Goal: Task Accomplishment & Management: Complete application form

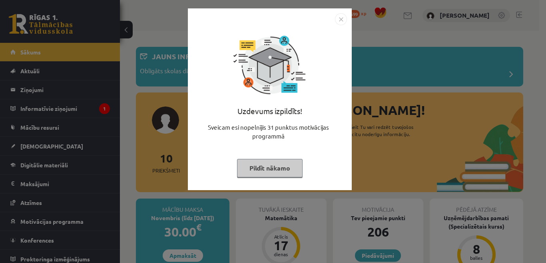
click at [278, 171] on button "Pildīt nākamo" at bounding box center [270, 168] width 66 height 18
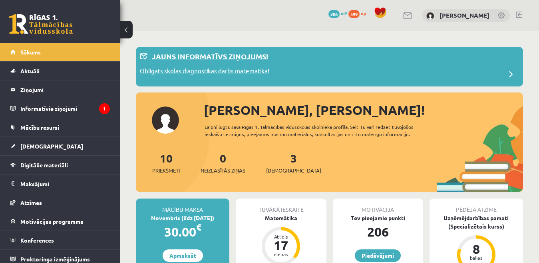
click at [210, 71] on p "Obligāts skolas diagnostikas darbs matemātikā!" at bounding box center [204, 71] width 129 height 11
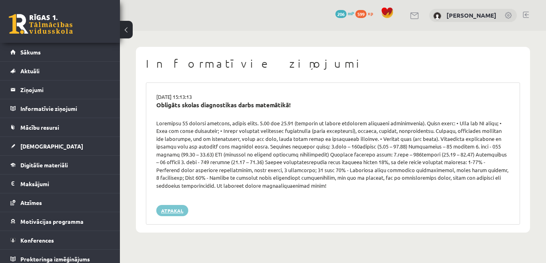
click at [184, 214] on link "Atpakaļ" at bounding box center [172, 210] width 32 height 11
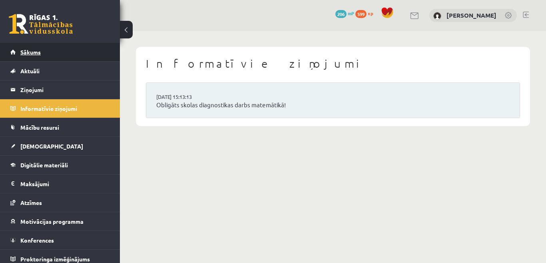
click at [42, 52] on link "Sākums" at bounding box center [60, 52] width 100 height 18
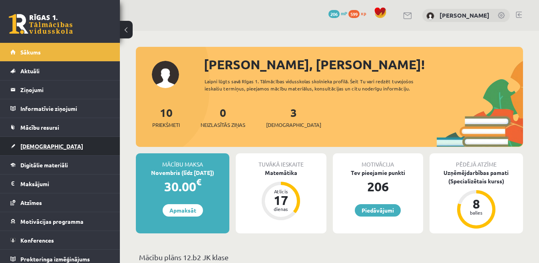
click at [42, 143] on span "[DEMOGRAPHIC_DATA]" at bounding box center [51, 145] width 63 height 7
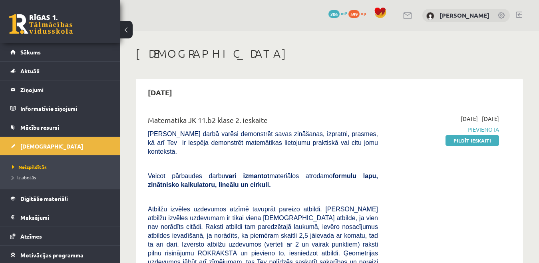
drag, startPoint x: 480, startPoint y: 139, endPoint x: 312, endPoint y: 39, distance: 194.8
click at [480, 139] on link "Pildīt ieskaiti" at bounding box center [473, 140] width 54 height 10
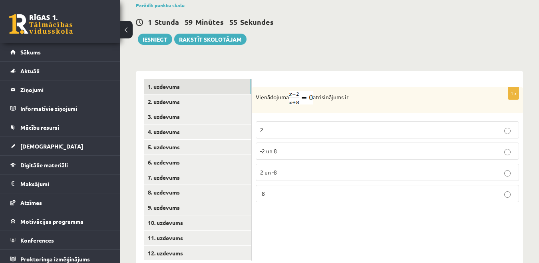
scroll to position [306, 0]
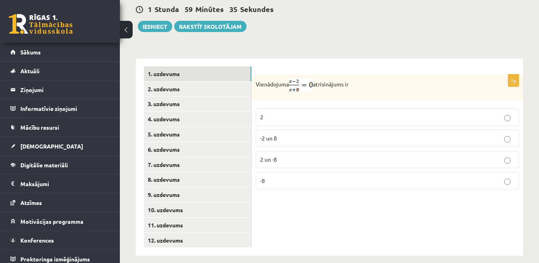
click at [463, 113] on label "2" at bounding box center [387, 116] width 263 height 17
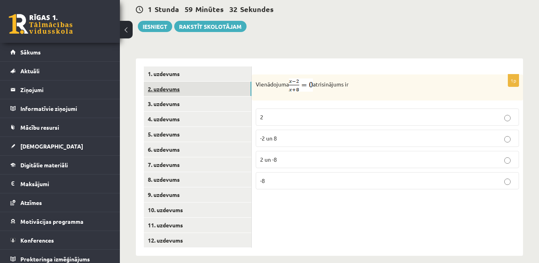
click at [208, 84] on link "2. uzdevums" at bounding box center [197, 89] width 107 height 15
click at [332, 155] on p "3 un 4" at bounding box center [387, 159] width 255 height 8
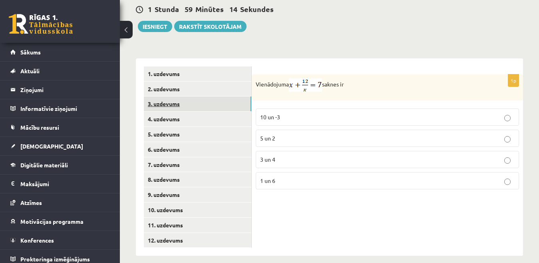
click at [236, 96] on link "3. uzdevums" at bounding box center [197, 103] width 107 height 15
click at [338, 177] on p "1 − x 2 x > 0 1 − x 2 x > 0" at bounding box center [387, 182] width 255 height 10
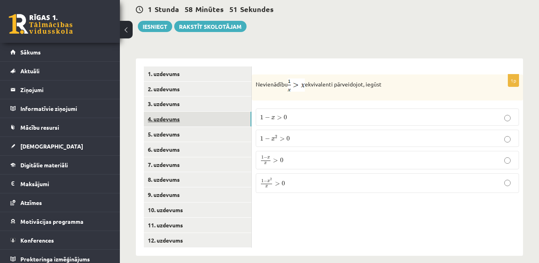
click at [209, 111] on link "4. uzdevums" at bounding box center [197, 118] width 107 height 15
click at [318, 134] on p "2" at bounding box center [387, 138] width 255 height 8
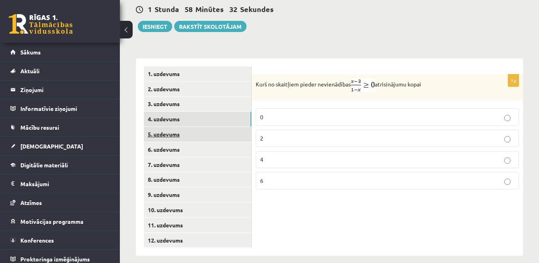
click at [220, 127] on link "5. uzdevums" at bounding box center [197, 134] width 107 height 15
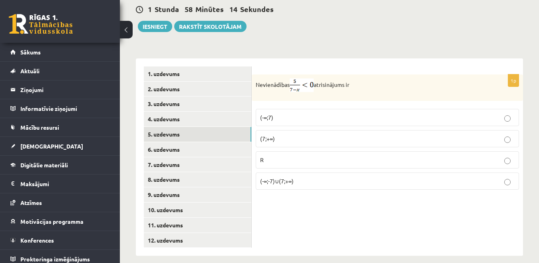
click at [311, 134] on p "(7;+∞)" at bounding box center [387, 138] width 255 height 8
click at [213, 143] on link "6. uzdevums" at bounding box center [197, 149] width 107 height 15
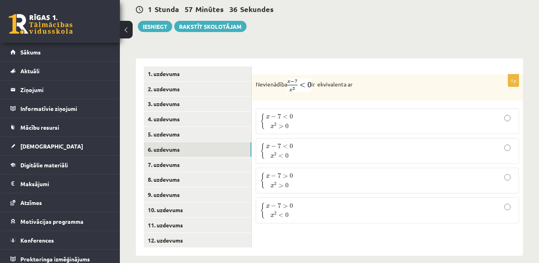
click at [344, 113] on p "{ x − 7 < 0 x 2 > 0 { x − 7 < 0 x 2 > 0" at bounding box center [387, 121] width 255 height 17
click at [208, 160] on link "7. uzdevums" at bounding box center [197, 164] width 107 height 15
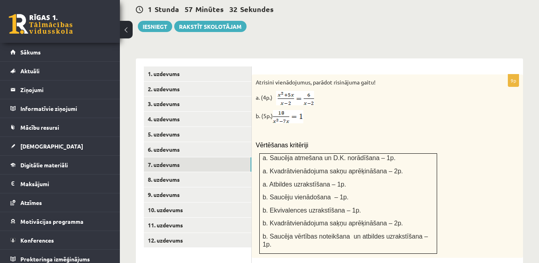
scroll to position [0, 0]
click at [238, 172] on link "8. uzdevums" at bounding box center [197, 179] width 107 height 15
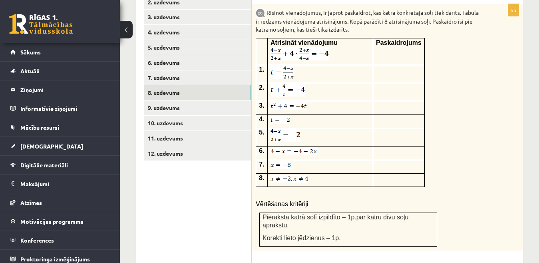
scroll to position [386, 0]
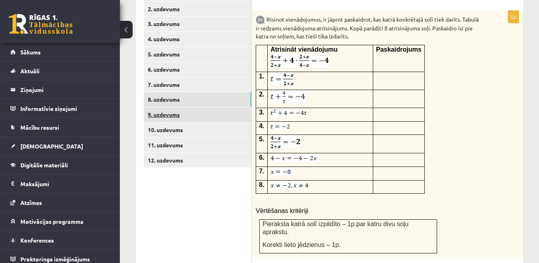
click at [207, 108] on link "9. uzdevums" at bounding box center [197, 114] width 107 height 15
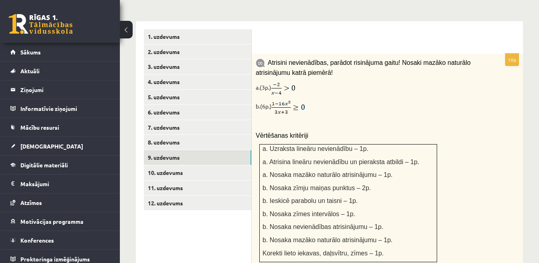
scroll to position [346, 0]
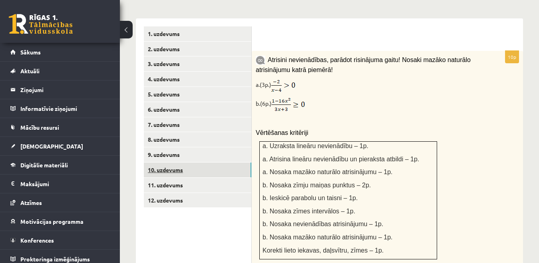
click at [184, 162] on link "10. uzdevums" at bounding box center [197, 169] width 107 height 15
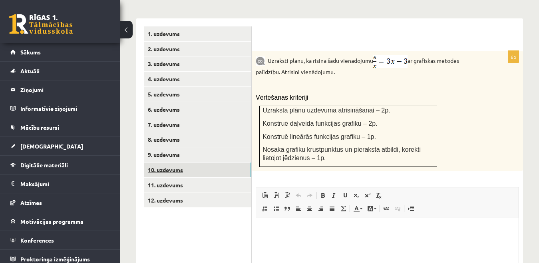
scroll to position [0, 0]
click at [194, 177] on link "11. uzdevums" at bounding box center [197, 184] width 107 height 15
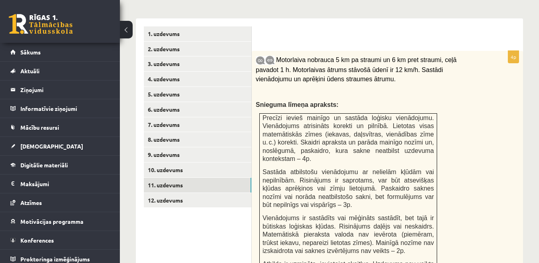
scroll to position [386, 0]
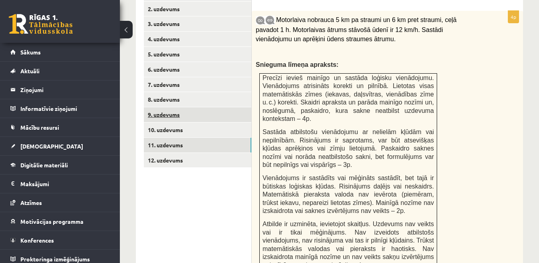
click at [203, 107] on link "9. uzdevums" at bounding box center [197, 114] width 107 height 15
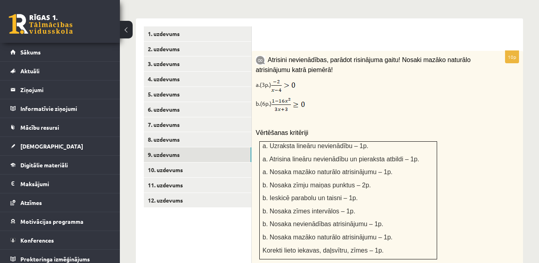
scroll to position [0, 0]
click at [204, 177] on link "11. uzdevums" at bounding box center [197, 184] width 107 height 15
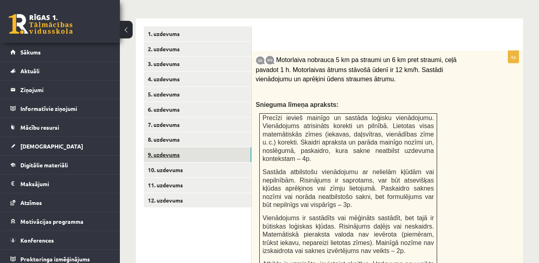
click at [187, 147] on link "9. uzdevums" at bounding box center [197, 154] width 107 height 15
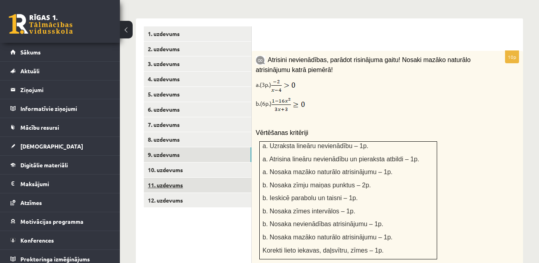
click at [234, 177] on link "11. uzdevums" at bounding box center [197, 184] width 107 height 15
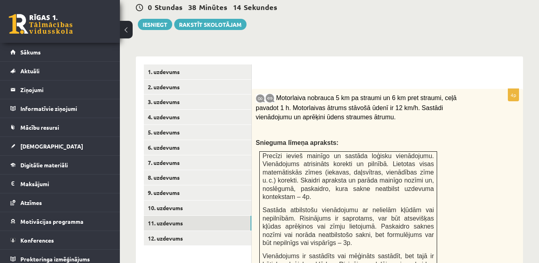
scroll to position [346, 0]
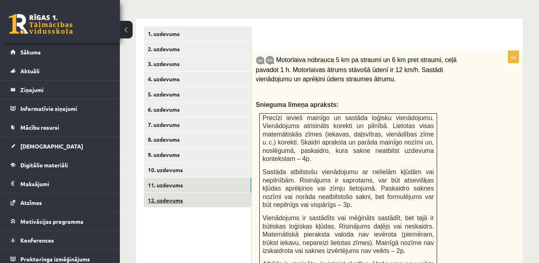
click at [237, 193] on link "12. uzdevums" at bounding box center [197, 200] width 107 height 15
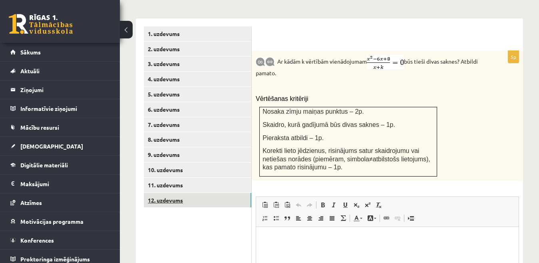
scroll to position [0, 0]
click at [171, 132] on link "8. uzdevums" at bounding box center [197, 139] width 107 height 15
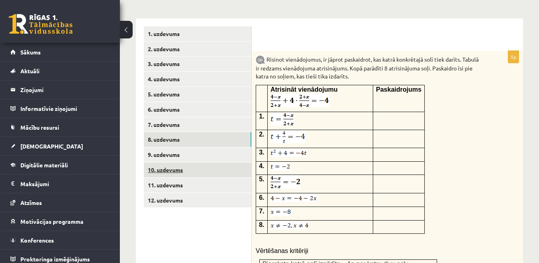
click at [239, 163] on link "10. uzdevums" at bounding box center [197, 169] width 107 height 15
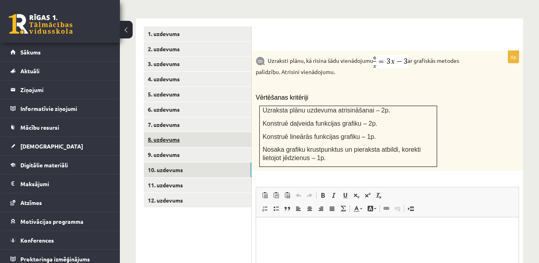
click at [198, 133] on link "8. uzdevums" at bounding box center [197, 139] width 107 height 15
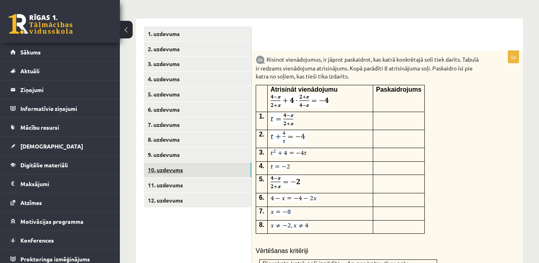
click at [218, 162] on link "10. uzdevums" at bounding box center [197, 169] width 107 height 15
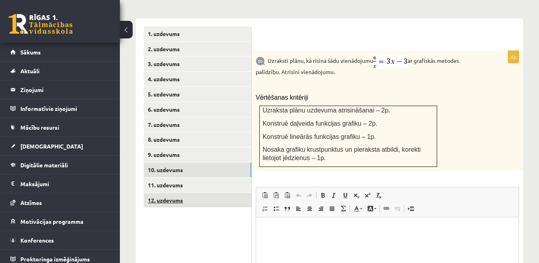
click at [213, 193] on link "12. uzdevums" at bounding box center [197, 200] width 107 height 15
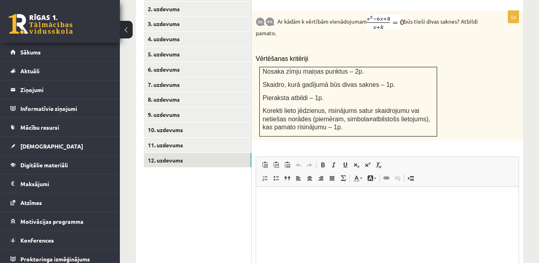
scroll to position [306, 0]
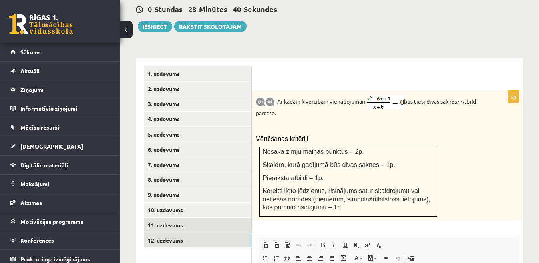
click at [177, 217] on link "11. uzdevums" at bounding box center [197, 224] width 107 height 15
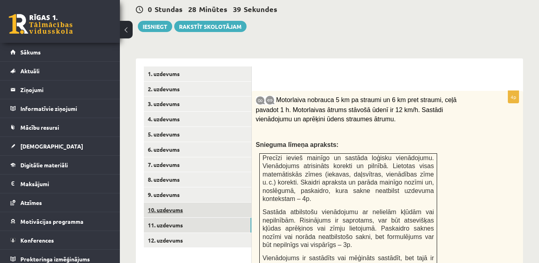
click at [176, 202] on link "10. uzdevums" at bounding box center [197, 209] width 107 height 15
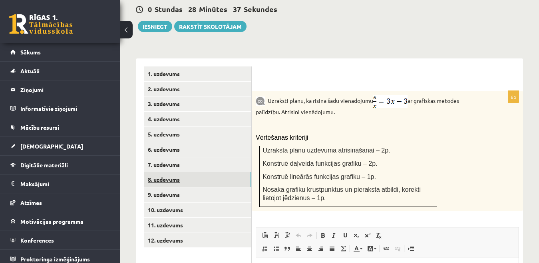
click at [171, 175] on link "8. uzdevums" at bounding box center [197, 179] width 107 height 15
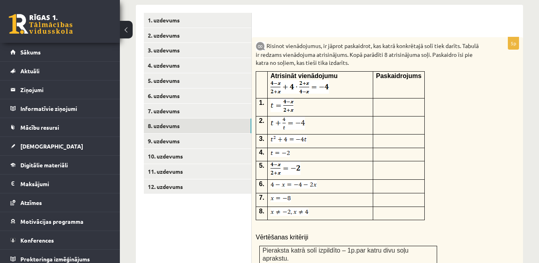
scroll to position [346, 0]
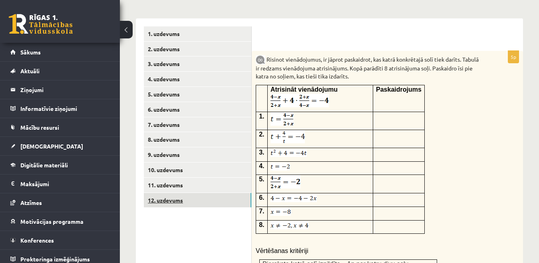
click at [190, 193] on link "12. uzdevums" at bounding box center [197, 200] width 107 height 15
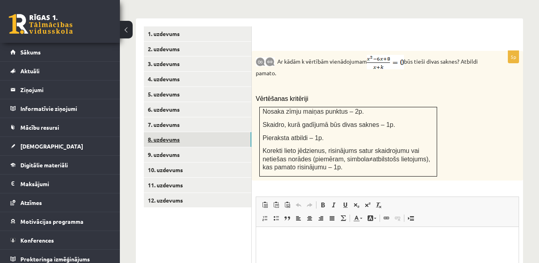
click at [213, 134] on link "8. uzdevums" at bounding box center [197, 139] width 107 height 15
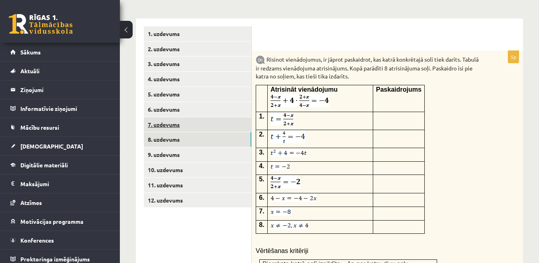
click at [219, 117] on link "7. uzdevums" at bounding box center [197, 124] width 107 height 15
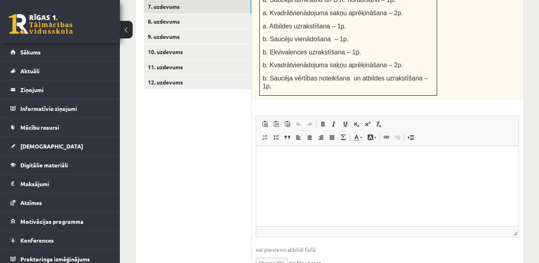
scroll to position [490, 0]
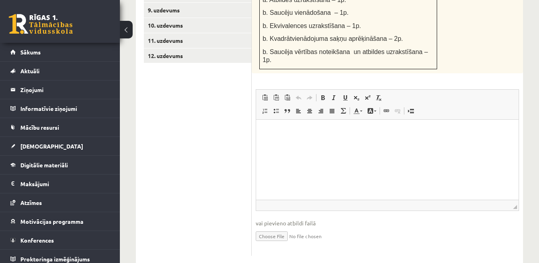
click at [282, 227] on input "file" at bounding box center [387, 235] width 263 height 16
type input "**********"
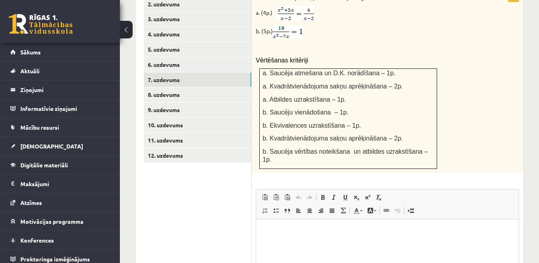
scroll to position [370, 0]
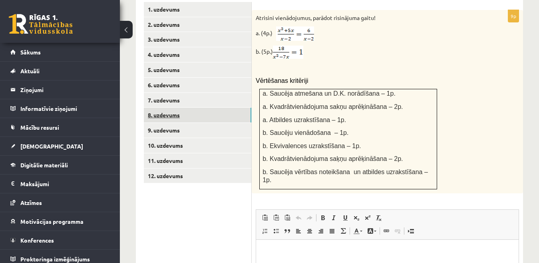
click at [239, 107] on link "8. uzdevums" at bounding box center [197, 114] width 107 height 15
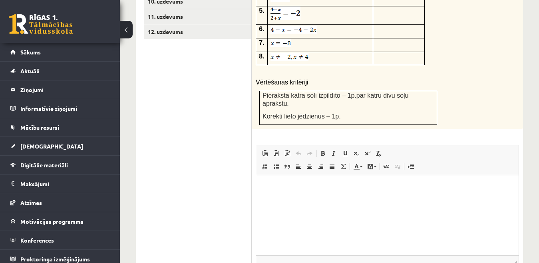
scroll to position [569, 0]
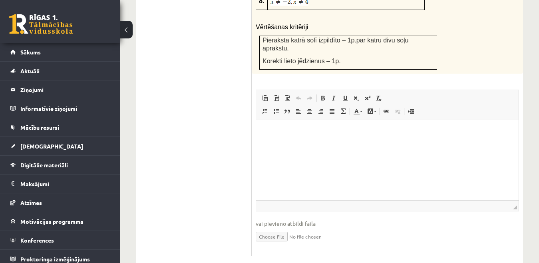
click at [291, 227] on input "file" at bounding box center [387, 235] width 263 height 16
type input "**********"
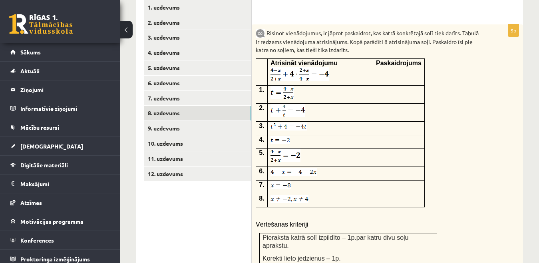
scroll to position [370, 0]
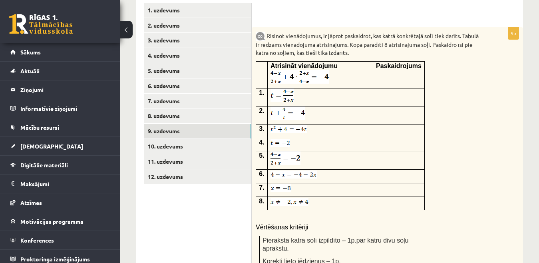
click at [215, 123] on link "9. uzdevums" at bounding box center [197, 130] width 107 height 15
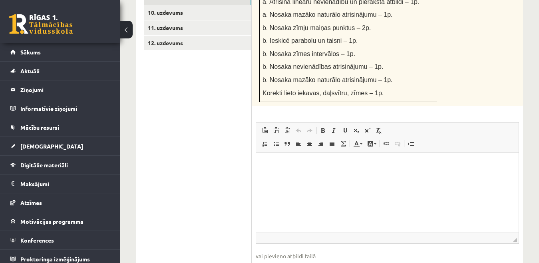
scroll to position [544, 0]
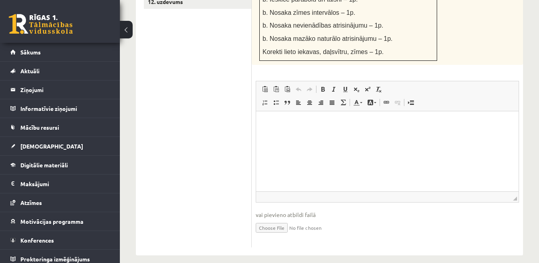
click at [277, 219] on input "file" at bounding box center [387, 227] width 263 height 16
type input "**********"
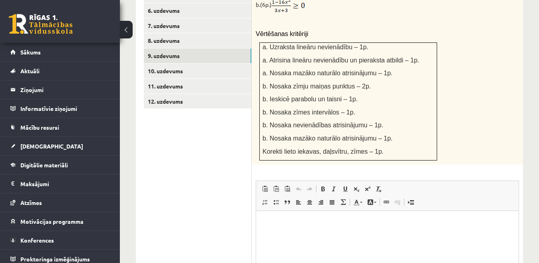
scroll to position [384, 0]
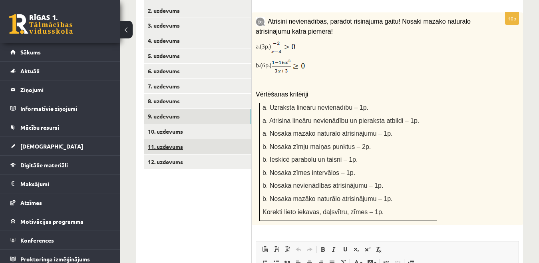
click at [218, 139] on link "11. uzdevums" at bounding box center [197, 146] width 107 height 15
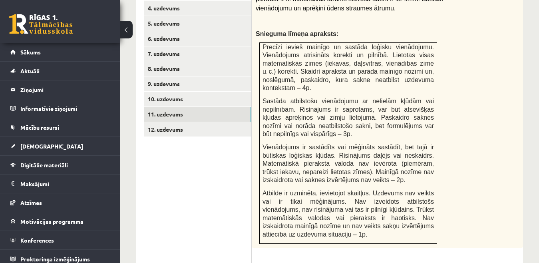
scroll to position [583, 0]
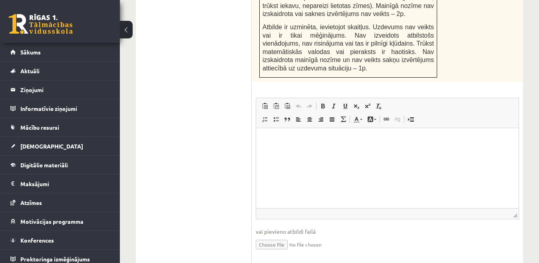
click at [284, 235] on input "file" at bounding box center [387, 243] width 263 height 16
type input "**********"
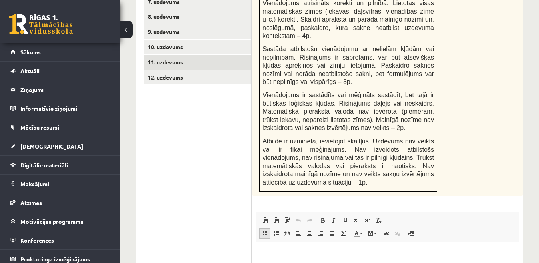
scroll to position [423, 0]
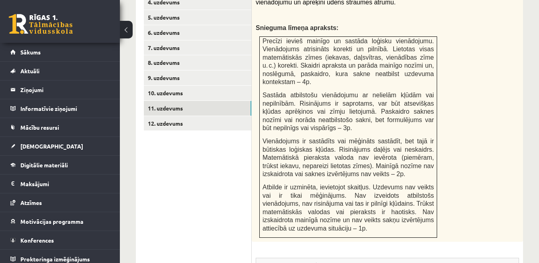
click at [227, 122] on ul "1. uzdevums 2. uzdevums 3. uzdevums 4. uzdevums 5. uzdevums 6. uzdevums 7. uzde…" at bounding box center [198, 191] width 108 height 482
click at [227, 117] on link "12. uzdevums" at bounding box center [197, 123] width 107 height 15
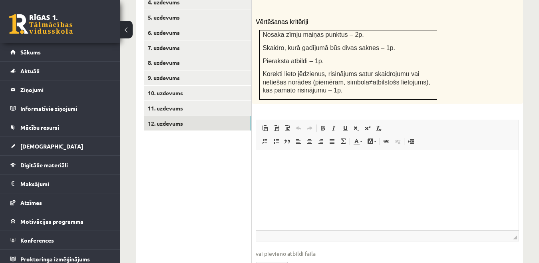
scroll to position [462, 0]
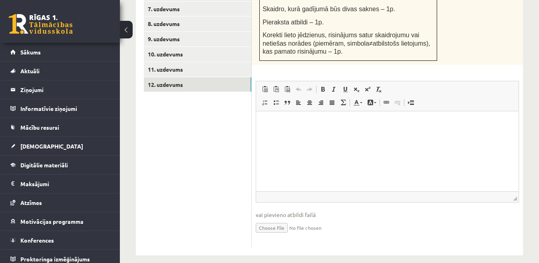
click at [283, 221] on input "file" at bounding box center [387, 227] width 263 height 16
type input "**********"
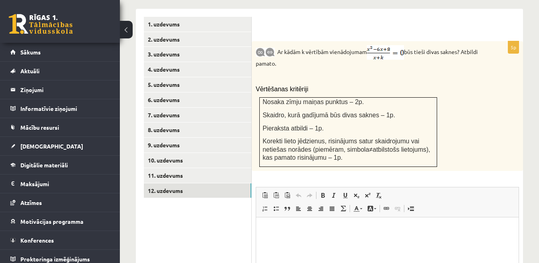
scroll to position [342, 0]
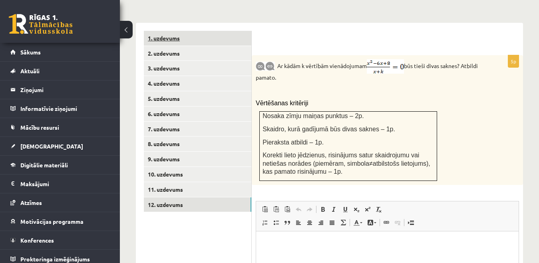
click at [169, 31] on link "1. uzdevums" at bounding box center [197, 38] width 107 height 15
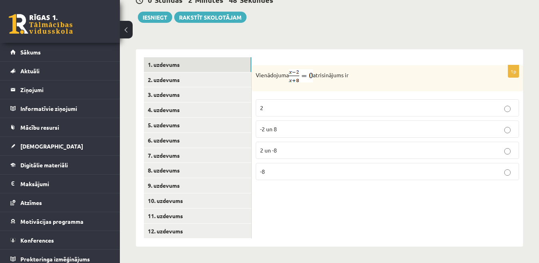
scroll to position [306, 0]
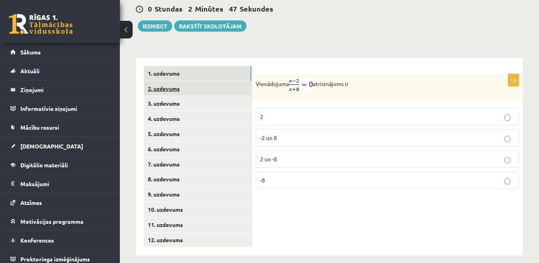
click at [186, 81] on link "2. uzdevums" at bounding box center [197, 88] width 107 height 15
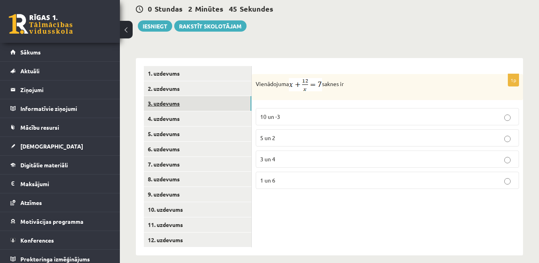
click at [189, 100] on link "3. uzdevums" at bounding box center [197, 103] width 107 height 15
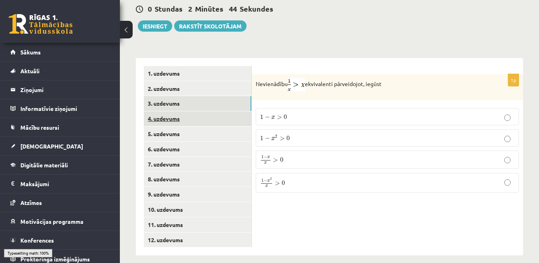
click at [191, 112] on link "4. uzdevums" at bounding box center [197, 118] width 107 height 15
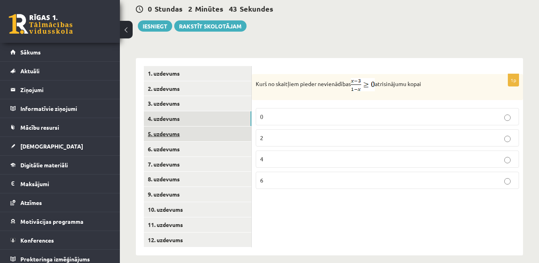
click at [189, 127] on link "5. uzdevums" at bounding box center [197, 133] width 107 height 15
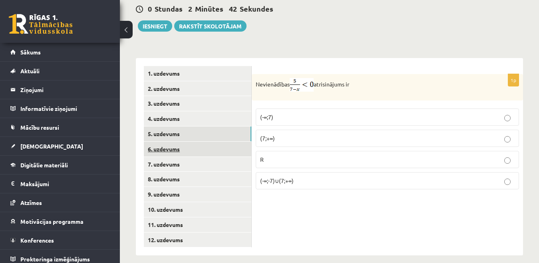
click at [189, 141] on link "6. uzdevums" at bounding box center [197, 148] width 107 height 15
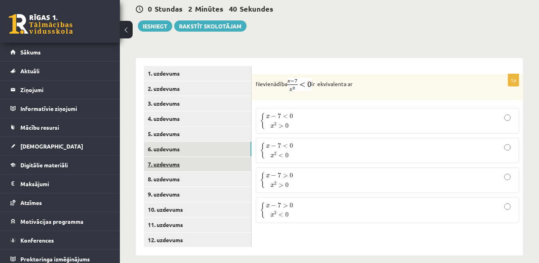
click at [189, 157] on link "7. uzdevums" at bounding box center [197, 164] width 107 height 15
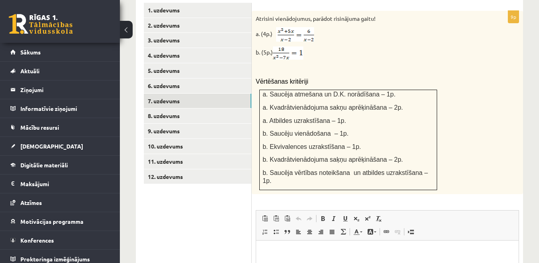
scroll to position [339, 0]
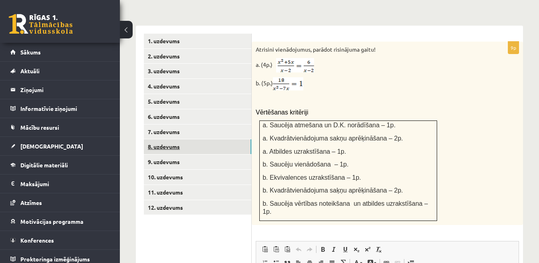
click at [209, 139] on link "8. uzdevums" at bounding box center [197, 146] width 107 height 15
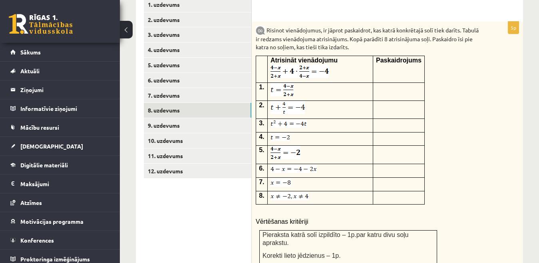
scroll to position [338, 0]
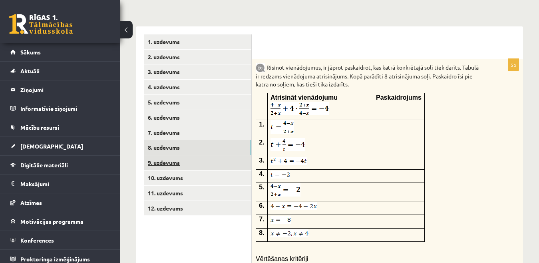
click at [234, 155] on link "9. uzdevums" at bounding box center [197, 162] width 107 height 15
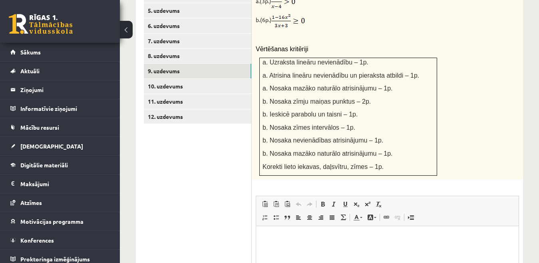
scroll to position [313, 0]
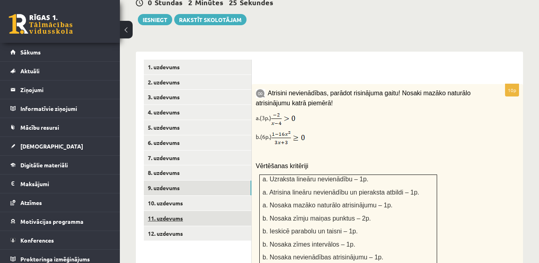
click at [212, 211] on link "11. uzdevums" at bounding box center [197, 218] width 107 height 15
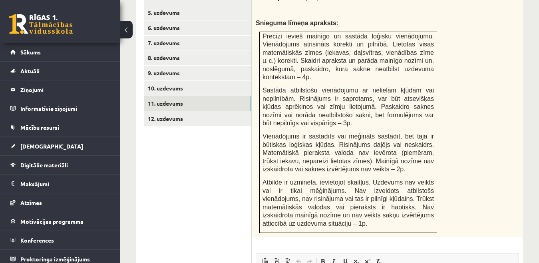
scroll to position [391, 0]
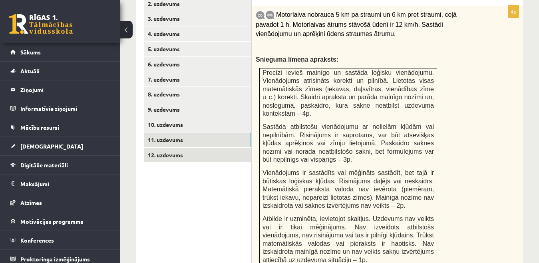
click at [209, 147] on link "12. uzdevums" at bounding box center [197, 154] width 107 height 15
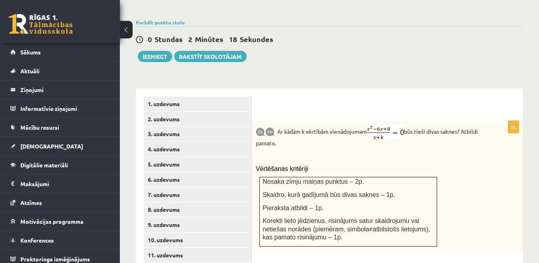
scroll to position [270, 0]
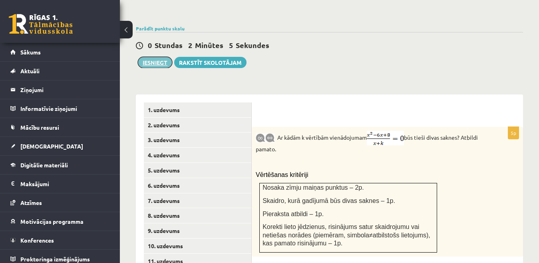
click at [153, 57] on button "Iesniegt" at bounding box center [155, 62] width 34 height 11
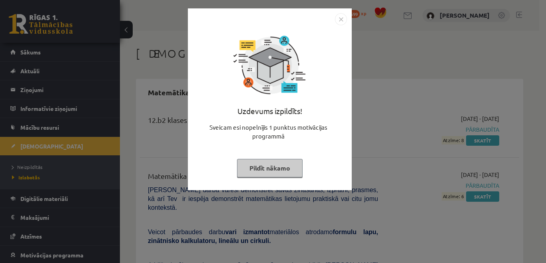
click at [279, 170] on button "Pildīt nākamo" at bounding box center [270, 168] width 66 height 18
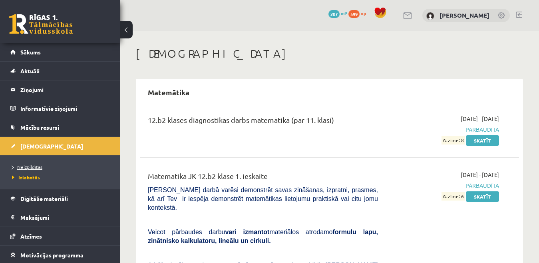
click at [29, 166] on span "Neizpildītās" at bounding box center [27, 166] width 30 height 6
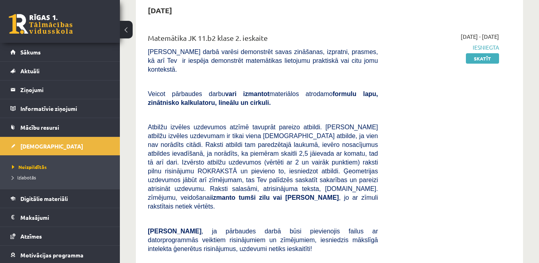
scroll to position [80, 0]
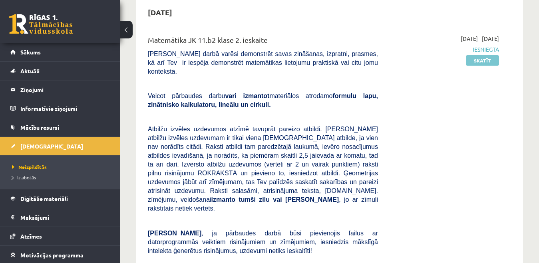
click at [474, 60] on link "Skatīt" at bounding box center [482, 60] width 33 height 10
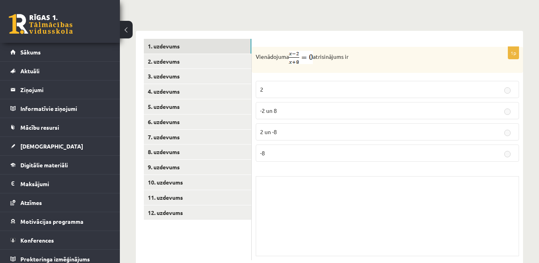
scroll to position [320, 0]
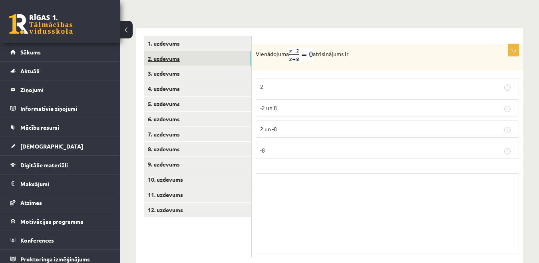
click at [247, 54] on link "2. uzdevums" at bounding box center [197, 58] width 107 height 15
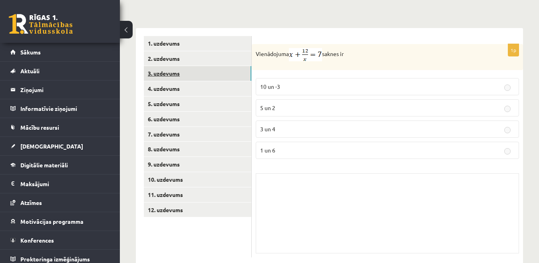
click at [243, 66] on link "3. uzdevums" at bounding box center [197, 73] width 107 height 15
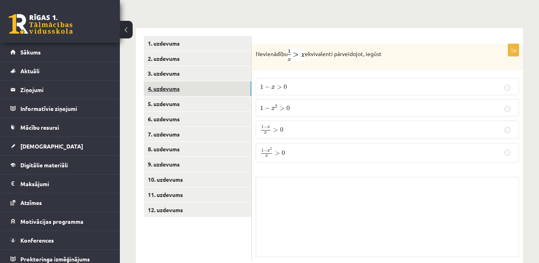
click at [244, 81] on link "4. uzdevums" at bounding box center [197, 88] width 107 height 15
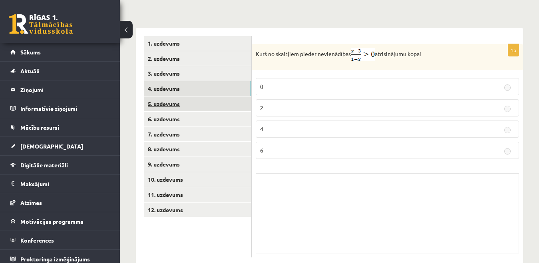
click at [237, 96] on link "5. uzdevums" at bounding box center [197, 103] width 107 height 15
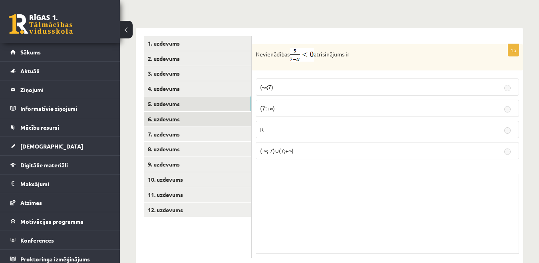
click at [239, 111] on link "6. uzdevums" at bounding box center [197, 118] width 107 height 15
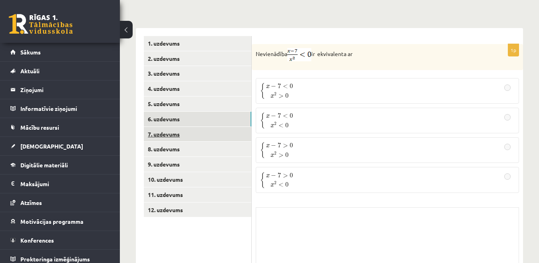
click at [235, 127] on link "7. uzdevums" at bounding box center [197, 134] width 107 height 15
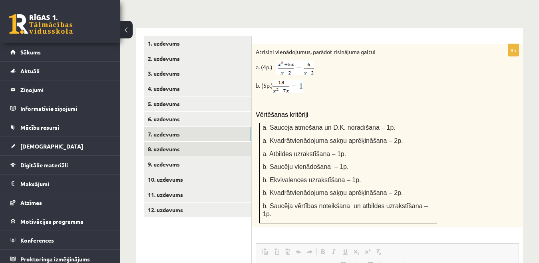
click at [232, 141] on link "8. uzdevums" at bounding box center [197, 148] width 107 height 15
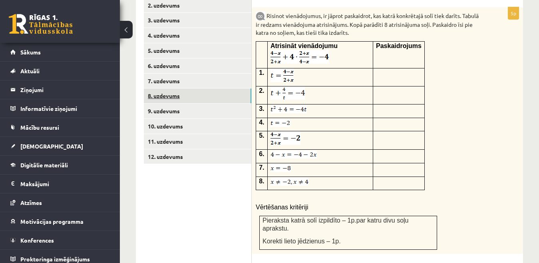
scroll to position [360, 0]
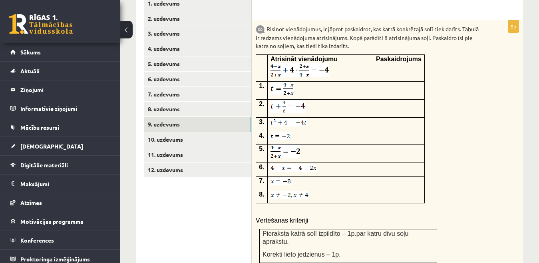
click at [225, 117] on link "9. uzdevums" at bounding box center [197, 124] width 107 height 15
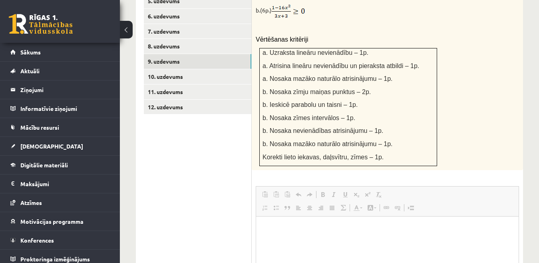
scroll to position [388, 0]
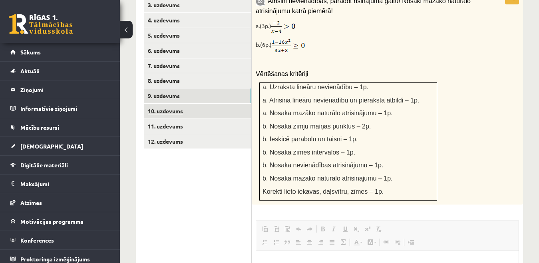
click at [222, 103] on link "10. uzdevums" at bounding box center [197, 110] width 107 height 15
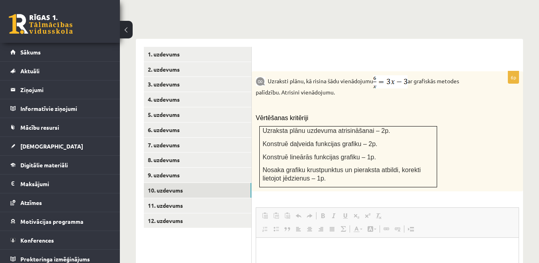
scroll to position [327, 0]
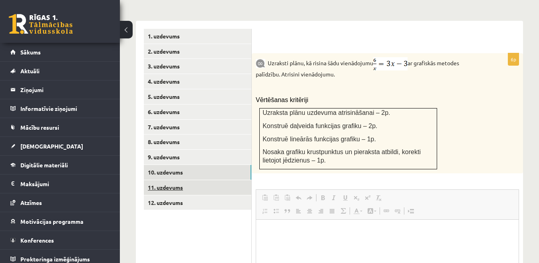
click at [225, 180] on link "11. uzdevums" at bounding box center [197, 187] width 107 height 15
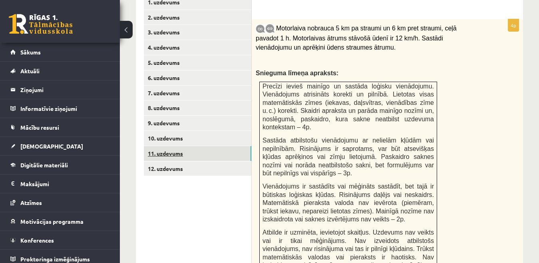
scroll to position [346, 0]
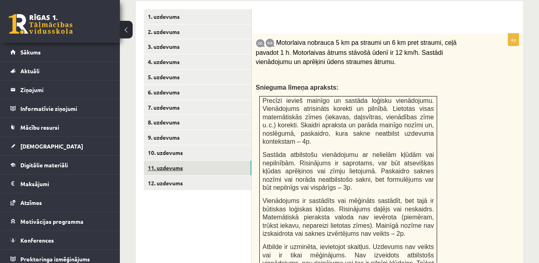
click at [226, 175] on link "12. uzdevums" at bounding box center [197, 182] width 107 height 15
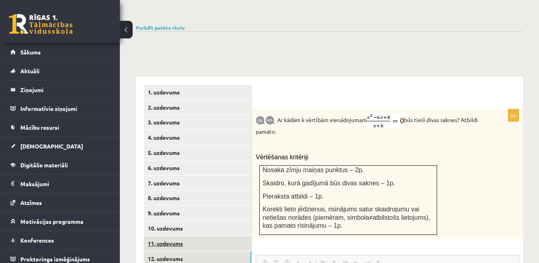
scroll to position [265, 0]
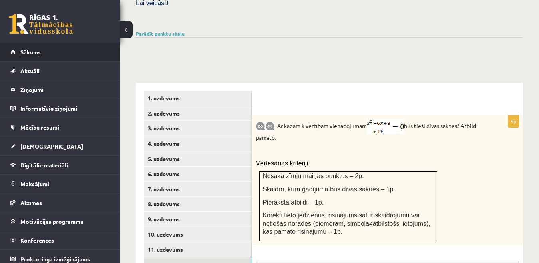
click at [60, 51] on link "Sākums" at bounding box center [60, 52] width 100 height 18
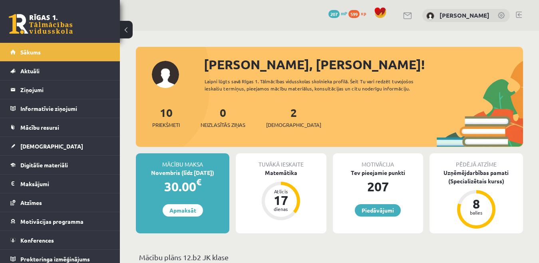
click at [519, 16] on link at bounding box center [519, 15] width 6 height 6
